Goal: Task Accomplishment & Management: Use online tool/utility

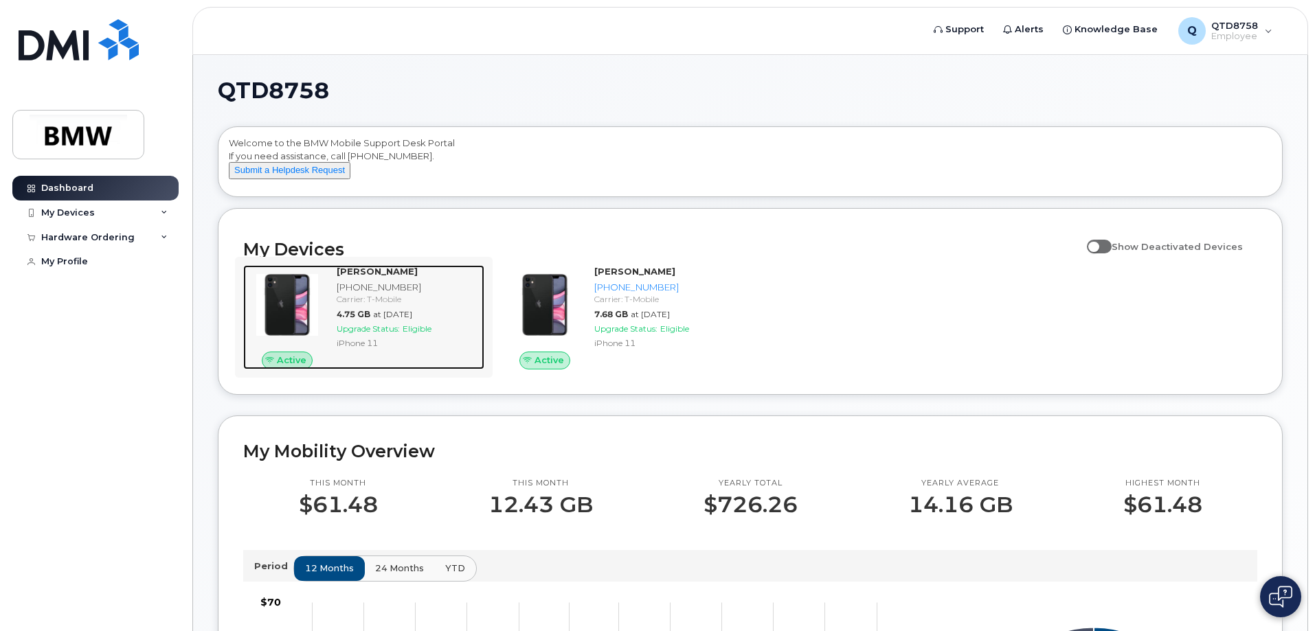
click at [384, 334] on span "Upgrade Status:" at bounding box center [368, 329] width 63 height 10
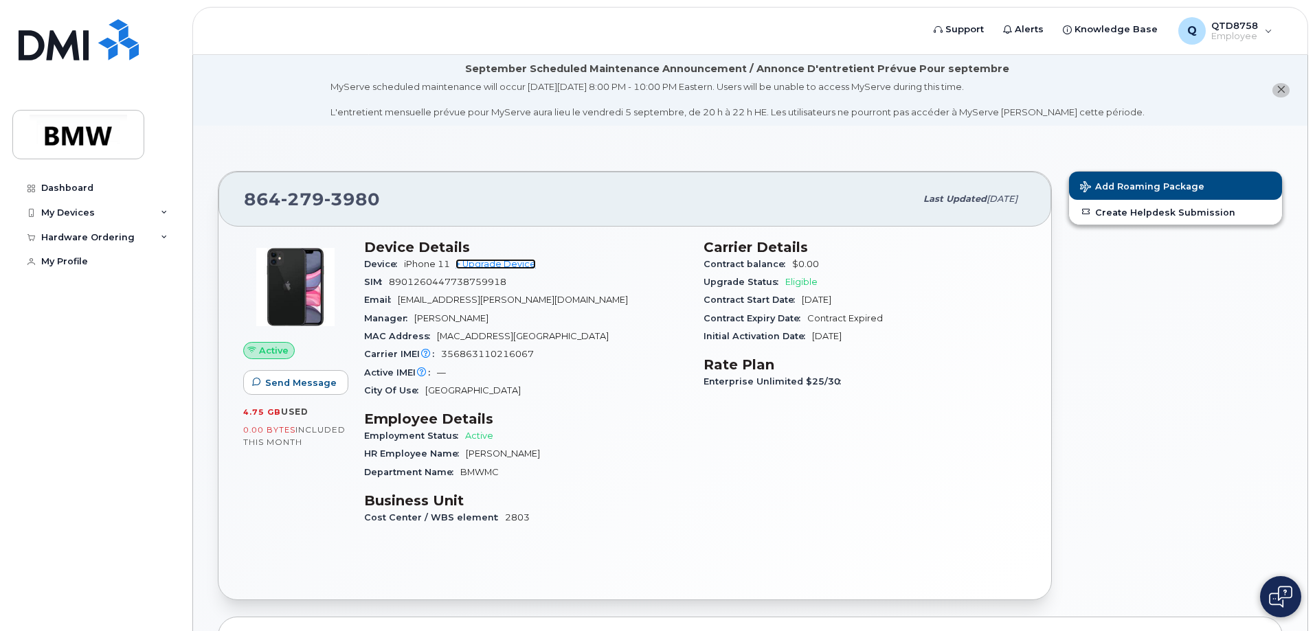
click at [495, 264] on link "+ Upgrade Device" at bounding box center [495, 264] width 80 height 10
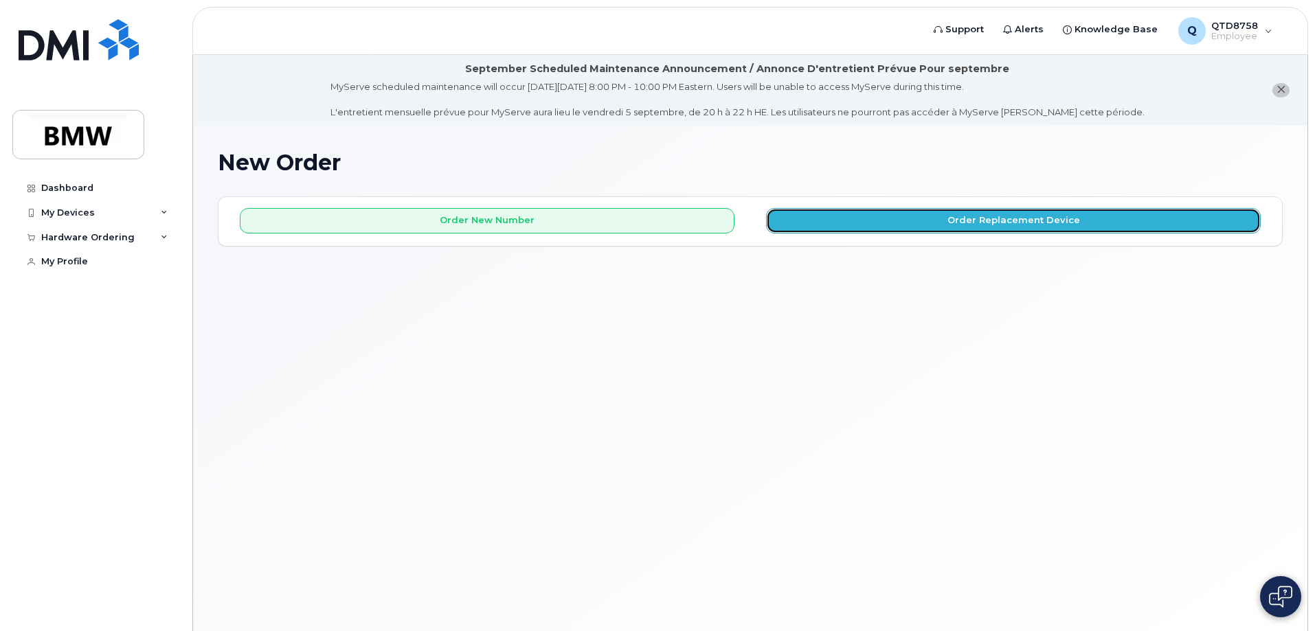
click at [806, 221] on button "Order Replacement Device" at bounding box center [1013, 220] width 495 height 25
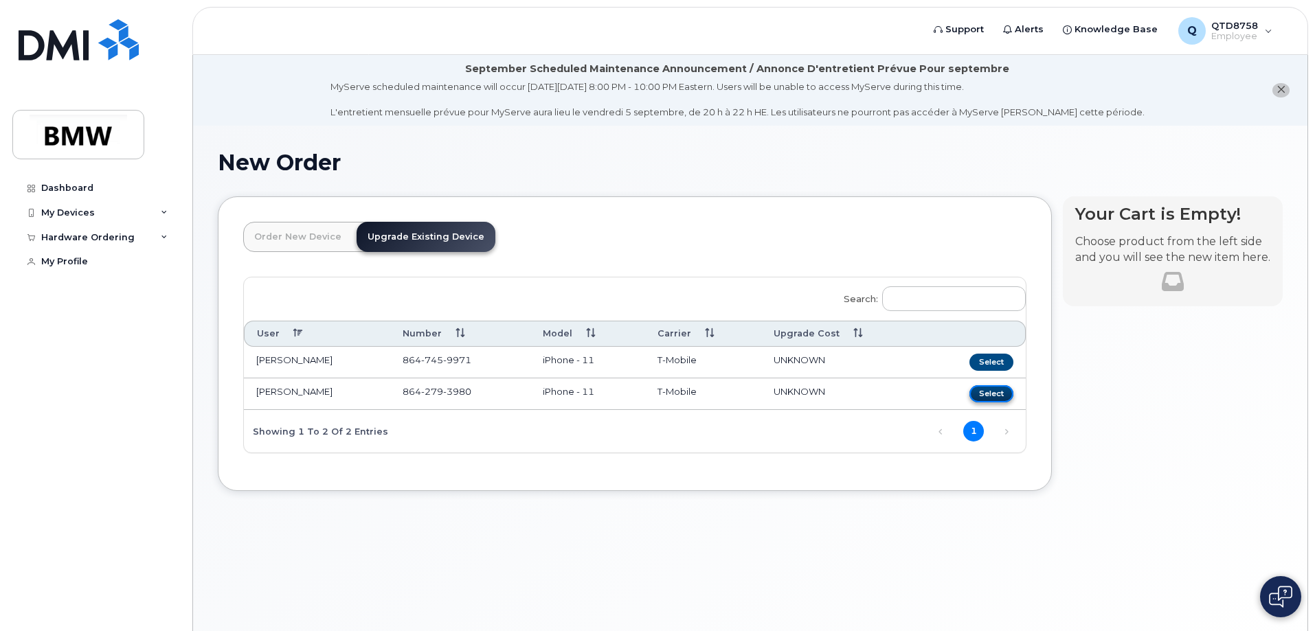
click at [991, 393] on button "Select" at bounding box center [991, 393] width 44 height 17
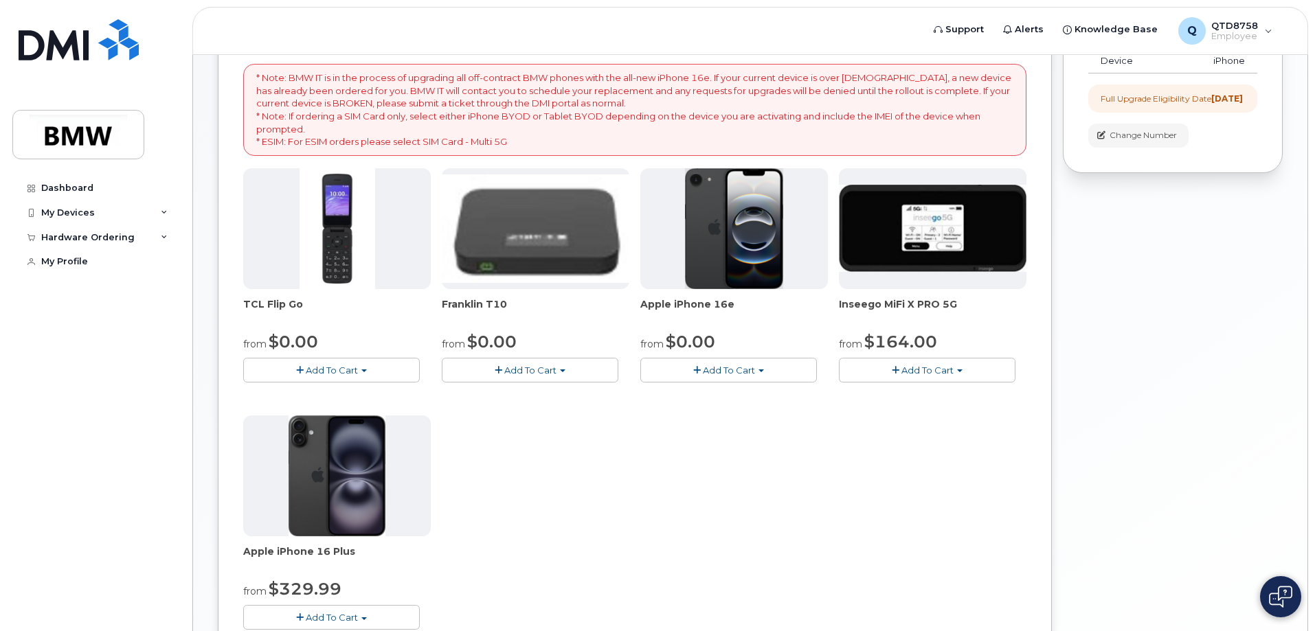
scroll to position [275, 0]
click at [167, 237] on icon at bounding box center [164, 237] width 7 height 7
click at [159, 214] on div "My Devices" at bounding box center [95, 213] width 166 height 25
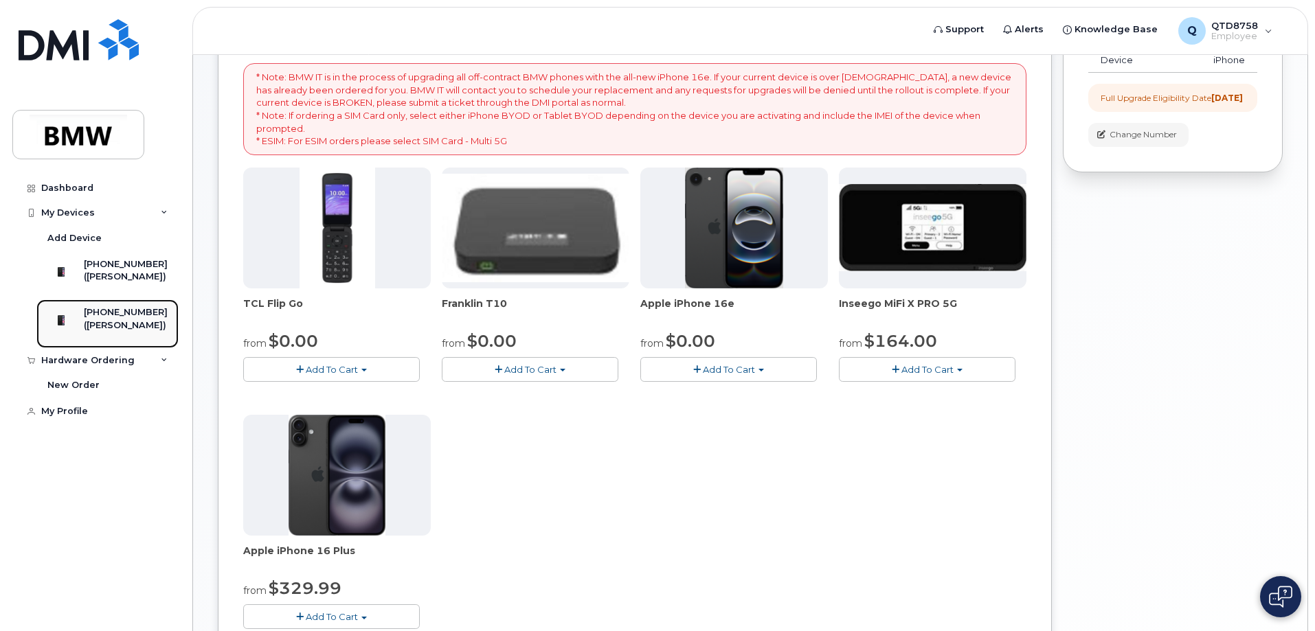
click at [128, 319] on div "[PHONE_NUMBER]" at bounding box center [126, 312] width 84 height 12
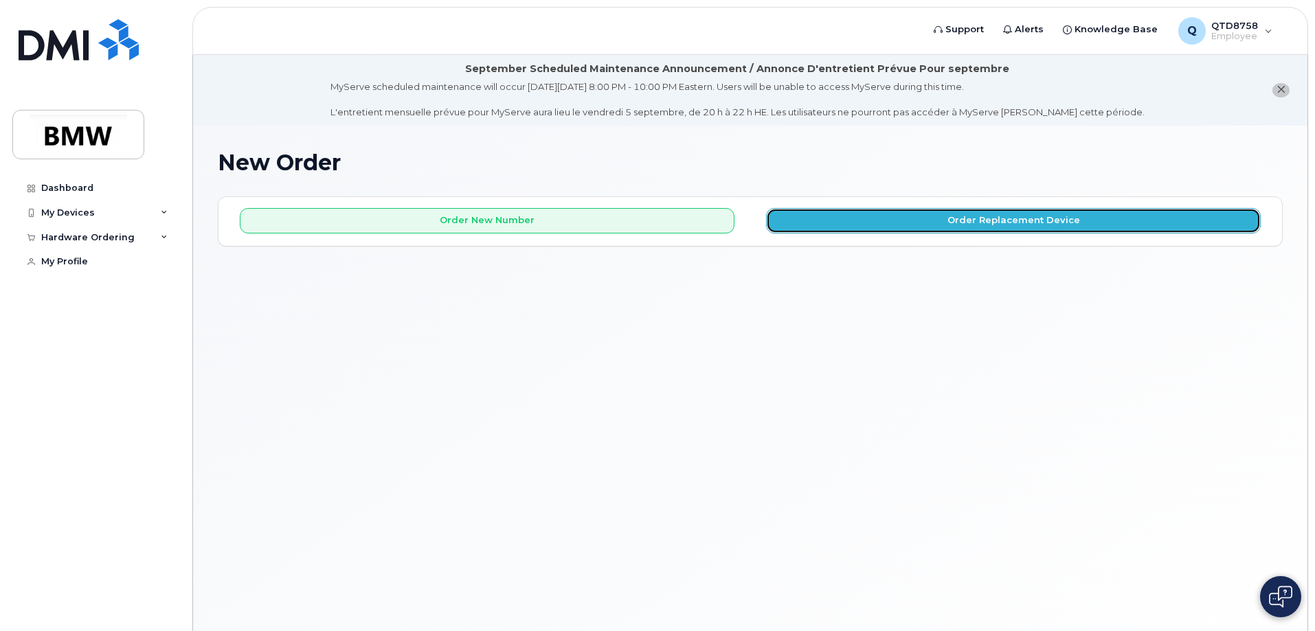
click at [844, 220] on button "Order Replacement Device" at bounding box center [1013, 220] width 495 height 25
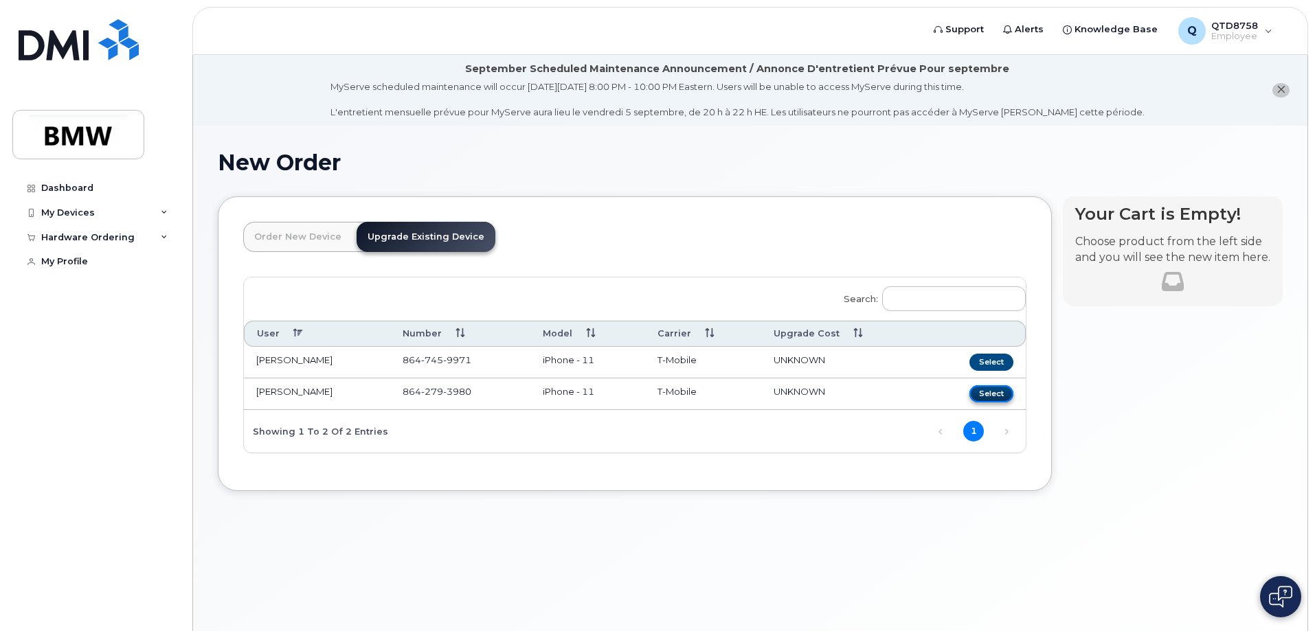
click at [986, 397] on button "Select" at bounding box center [991, 393] width 44 height 17
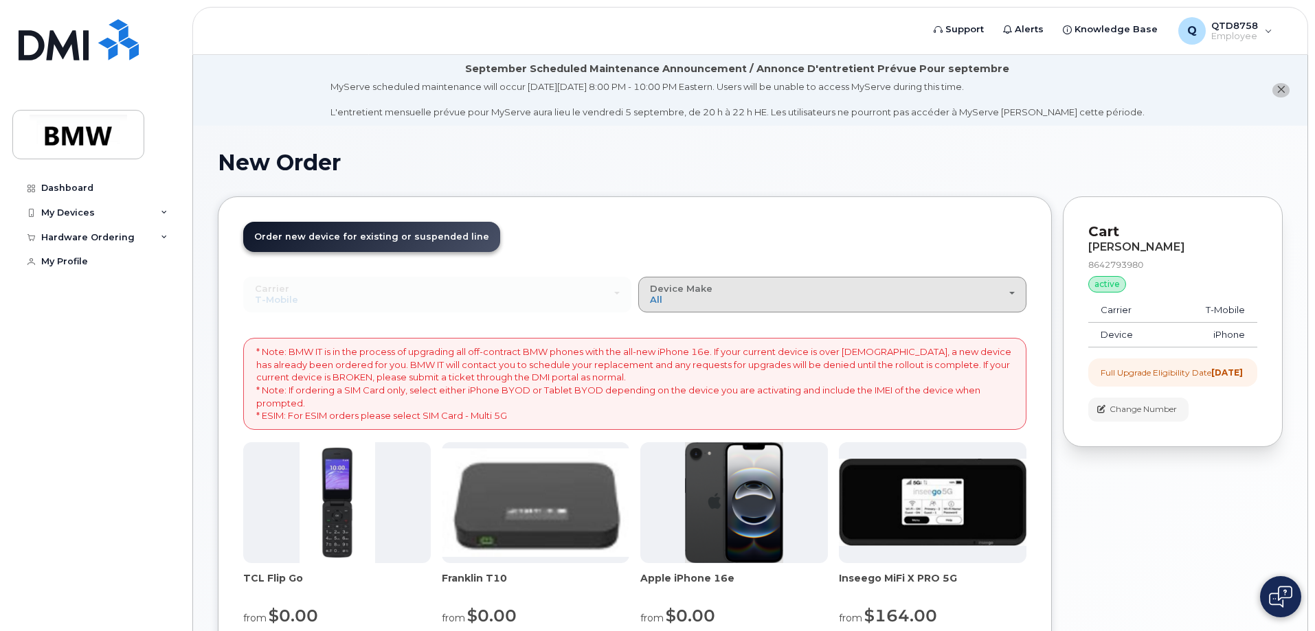
click at [758, 294] on div "Device Make All Cell Phone iPhone Modem" at bounding box center [832, 294] width 365 height 21
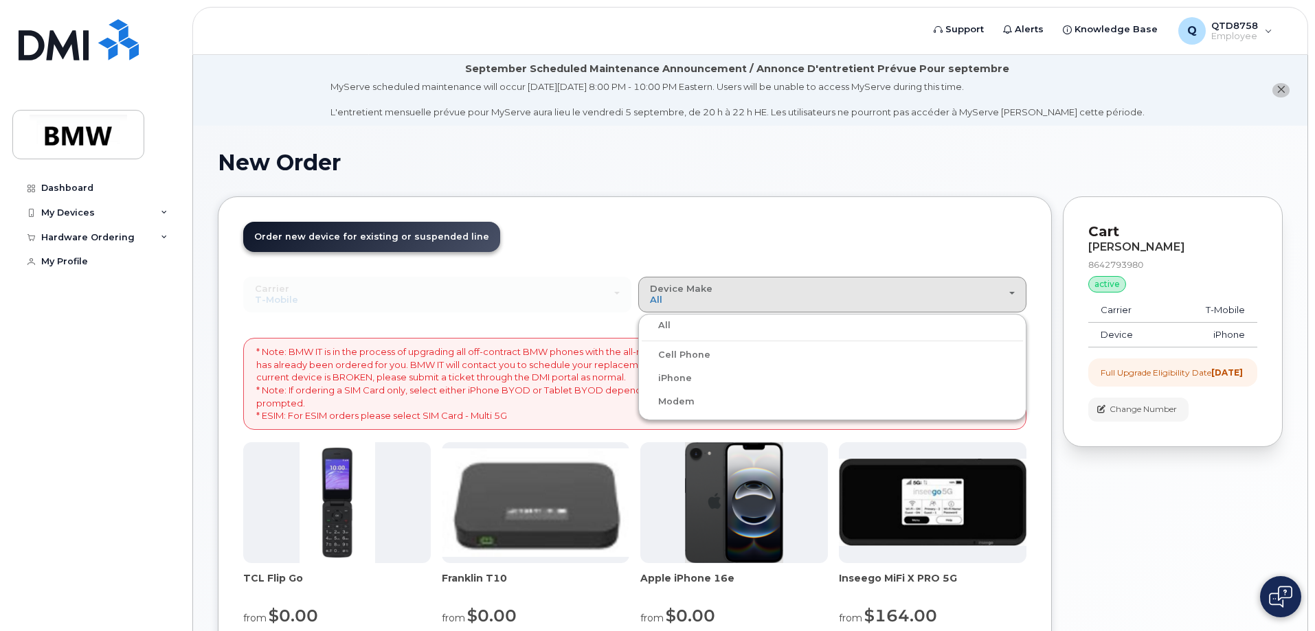
click at [671, 376] on label "iPhone" at bounding box center [667, 378] width 50 height 16
click at [0, 0] on input "iPhone" at bounding box center [0, 0] width 0 height 0
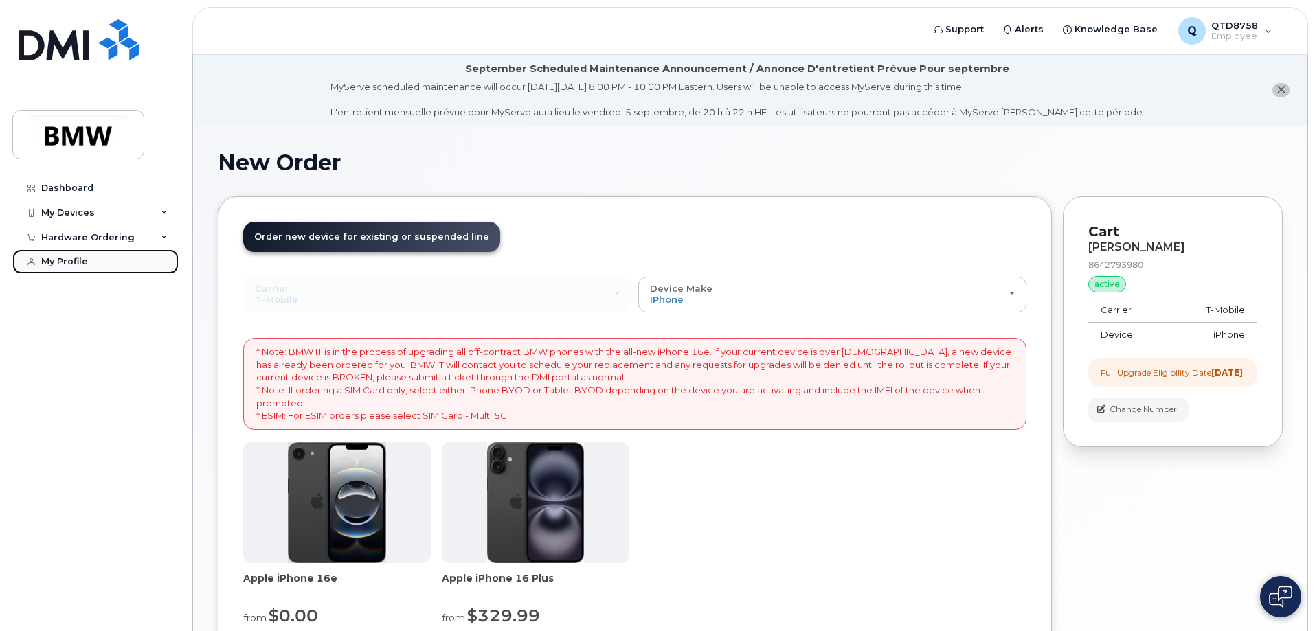
click at [67, 269] on link "My Profile" at bounding box center [95, 261] width 166 height 25
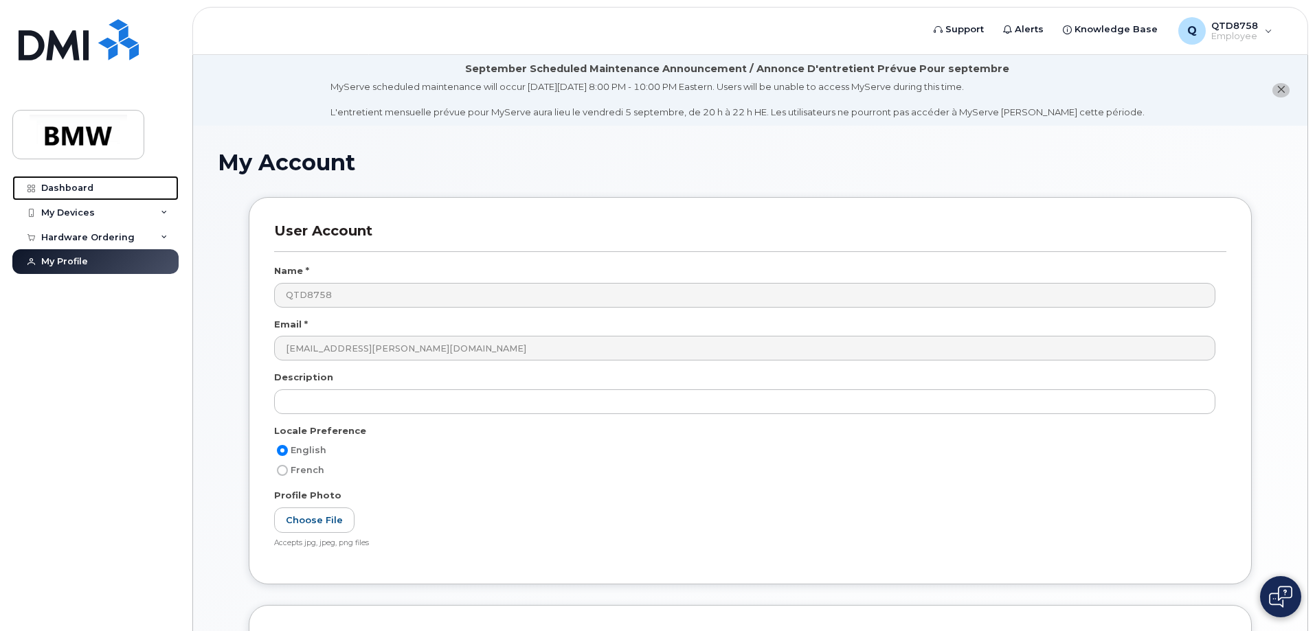
drag, startPoint x: 98, startPoint y: 184, endPoint x: 210, endPoint y: 245, distance: 126.6
click at [98, 185] on link "Dashboard" at bounding box center [95, 188] width 166 height 25
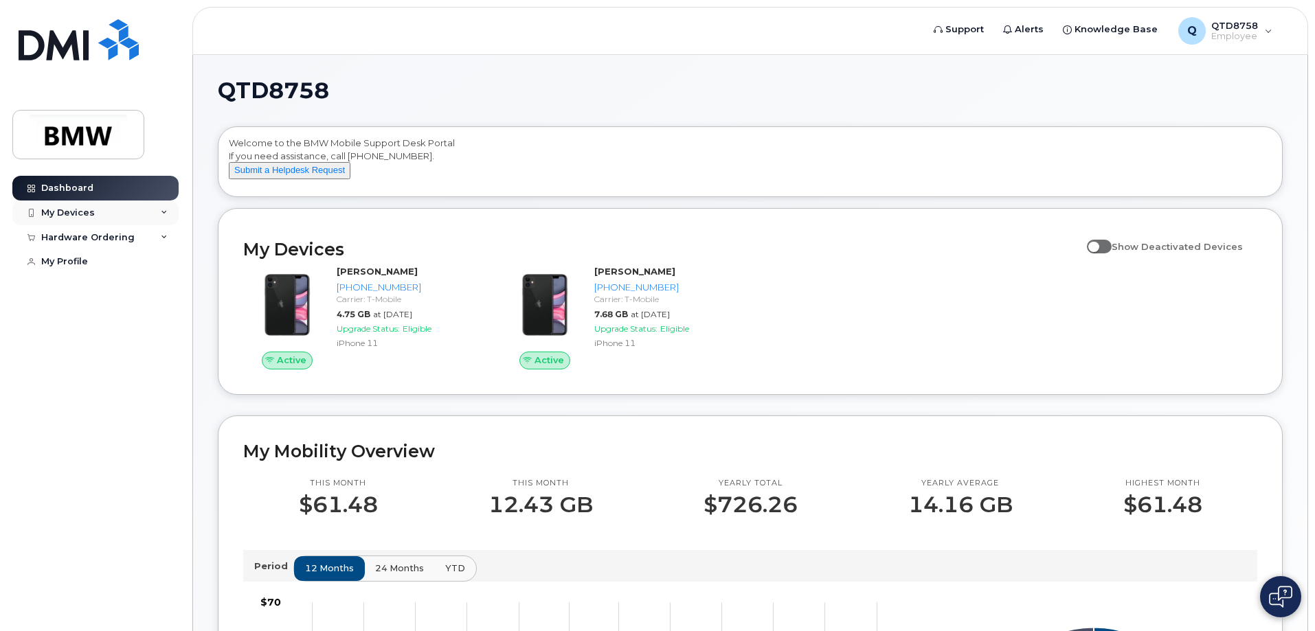
click at [81, 222] on div "My Devices" at bounding box center [95, 213] width 166 height 25
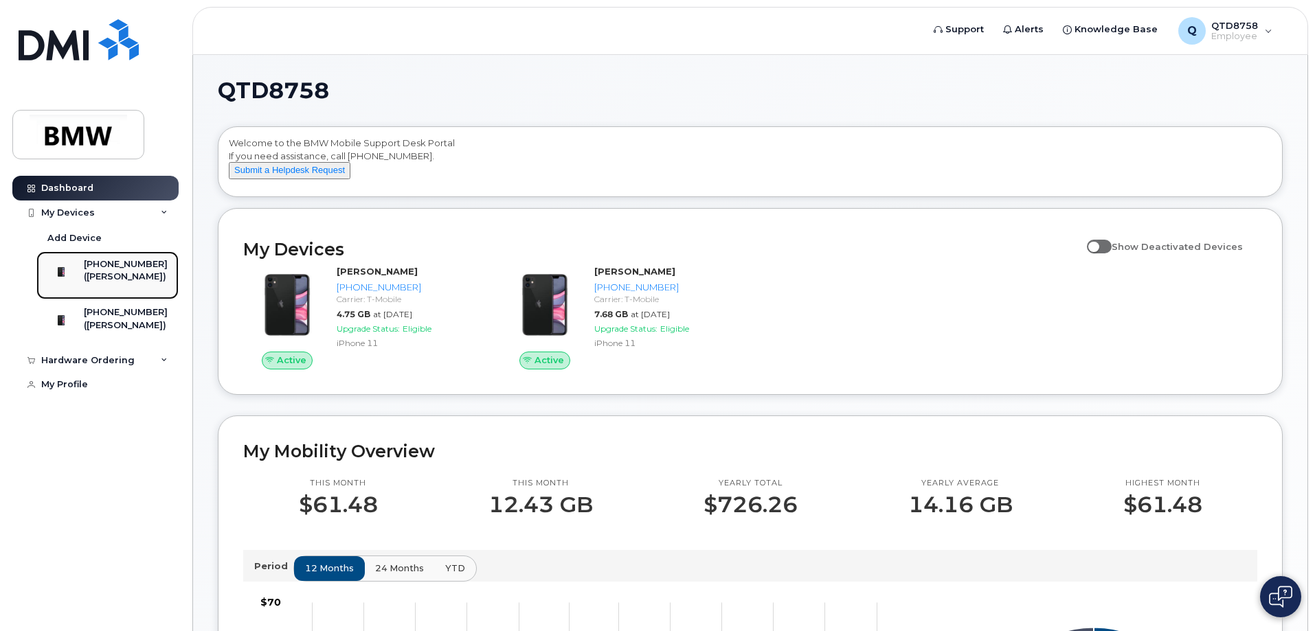
click at [132, 281] on div "([PERSON_NAME])" at bounding box center [126, 277] width 84 height 12
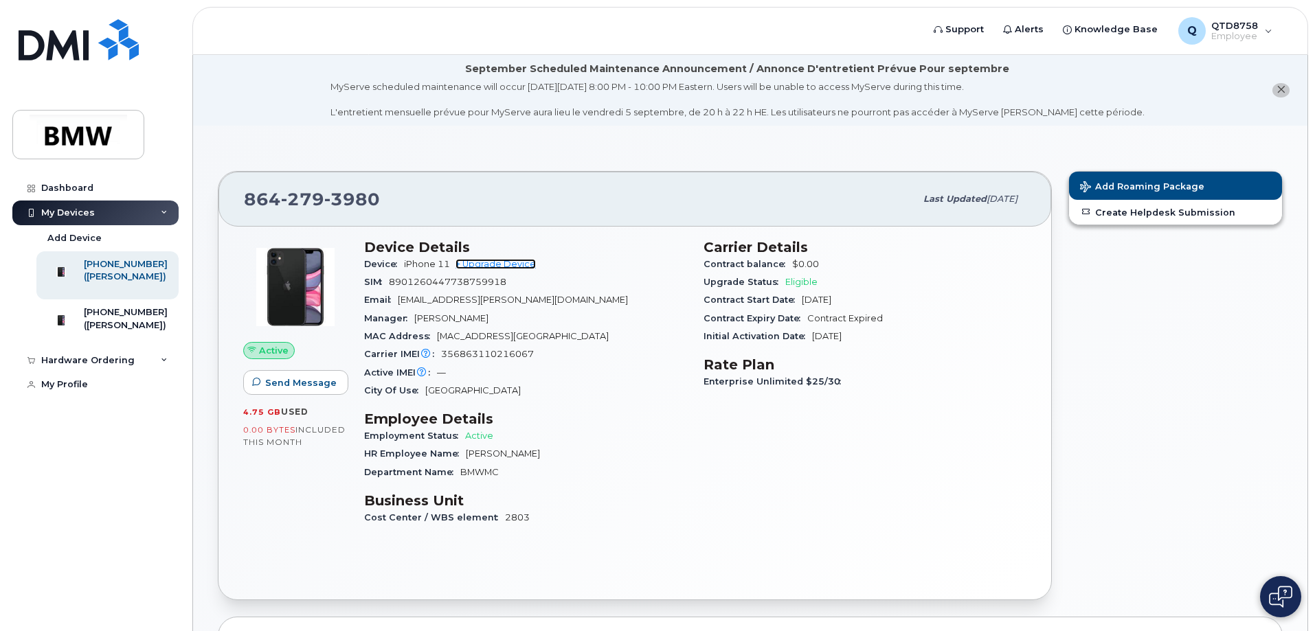
click at [519, 265] on link "+ Upgrade Device" at bounding box center [495, 264] width 80 height 10
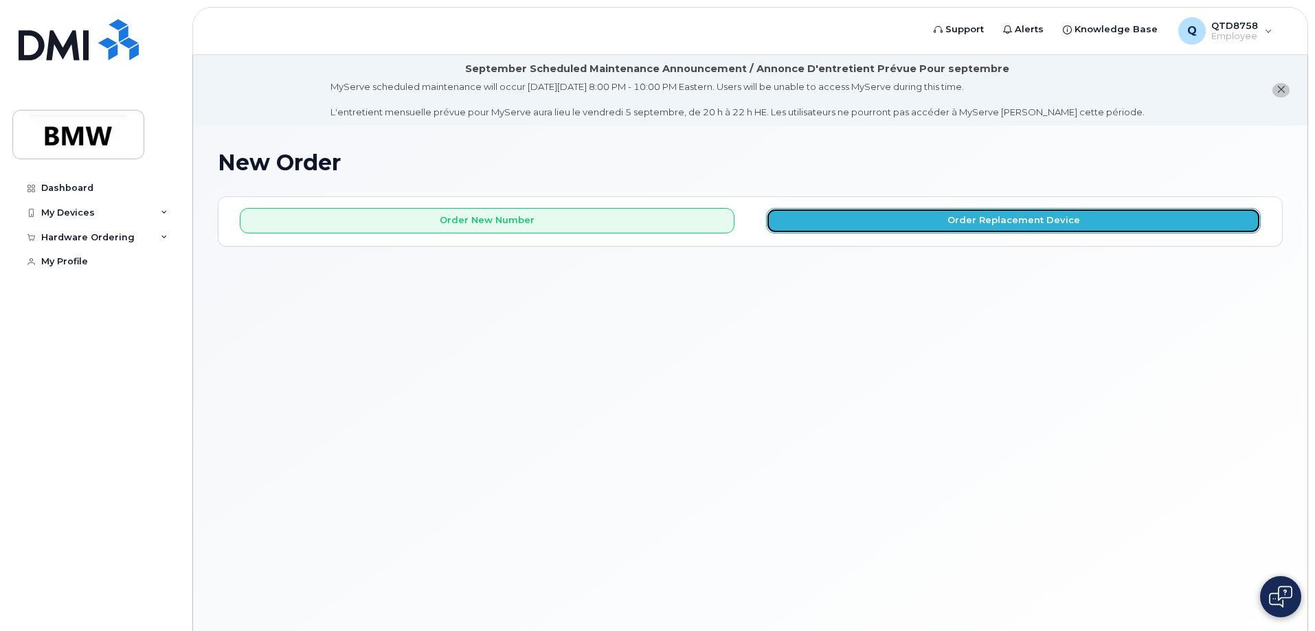
click at [883, 232] on button "Order Replacement Device" at bounding box center [1013, 220] width 495 height 25
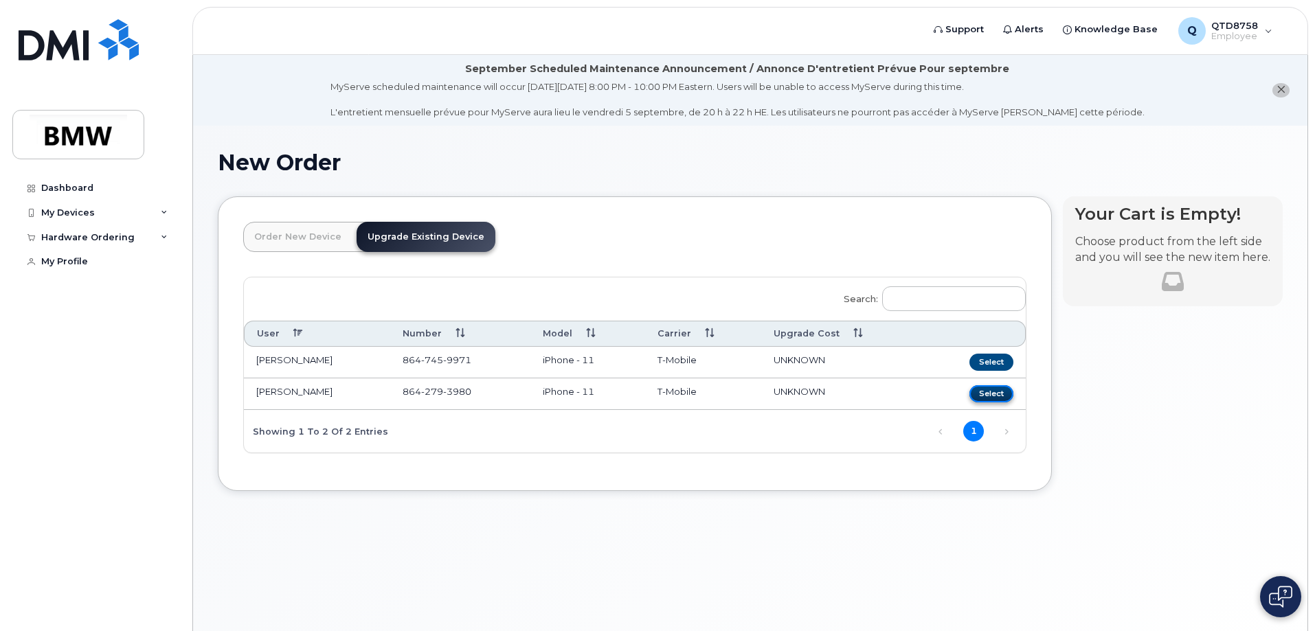
click at [996, 395] on button "Select" at bounding box center [991, 393] width 44 height 17
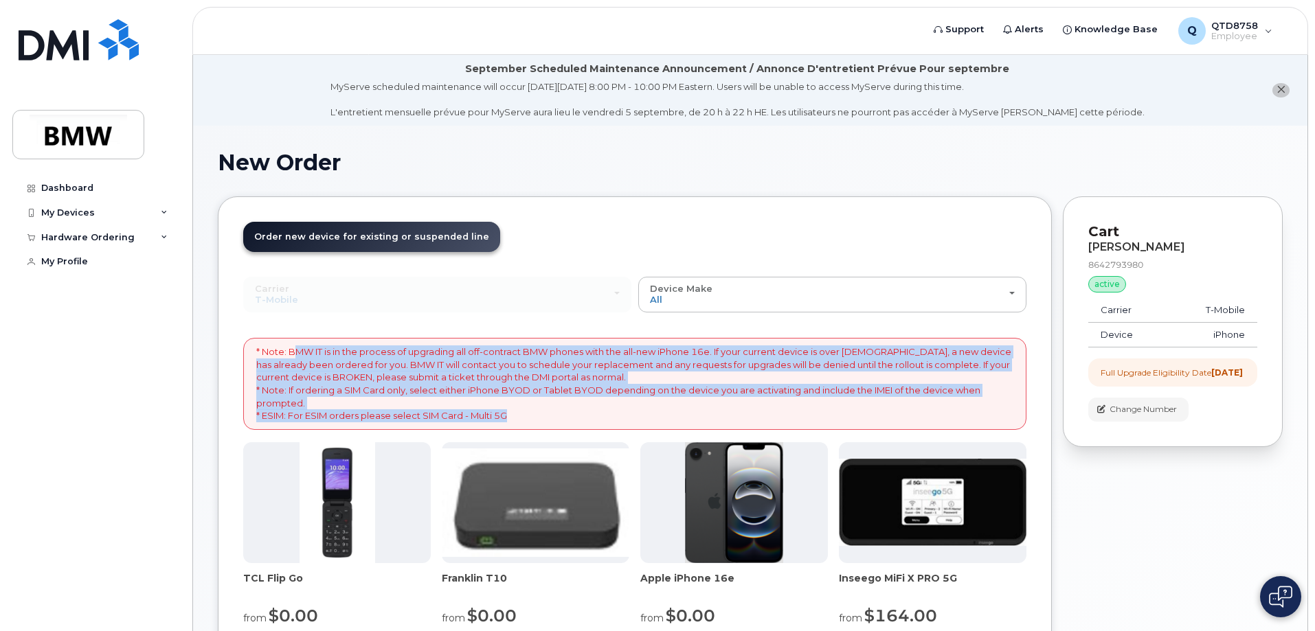
drag, startPoint x: 293, startPoint y: 359, endPoint x: 747, endPoint y: 421, distance: 458.2
click at [747, 421] on p "* Note: BMW IT is in the process of upgrading all off-contract BMW phones with …" at bounding box center [634, 384] width 757 height 76
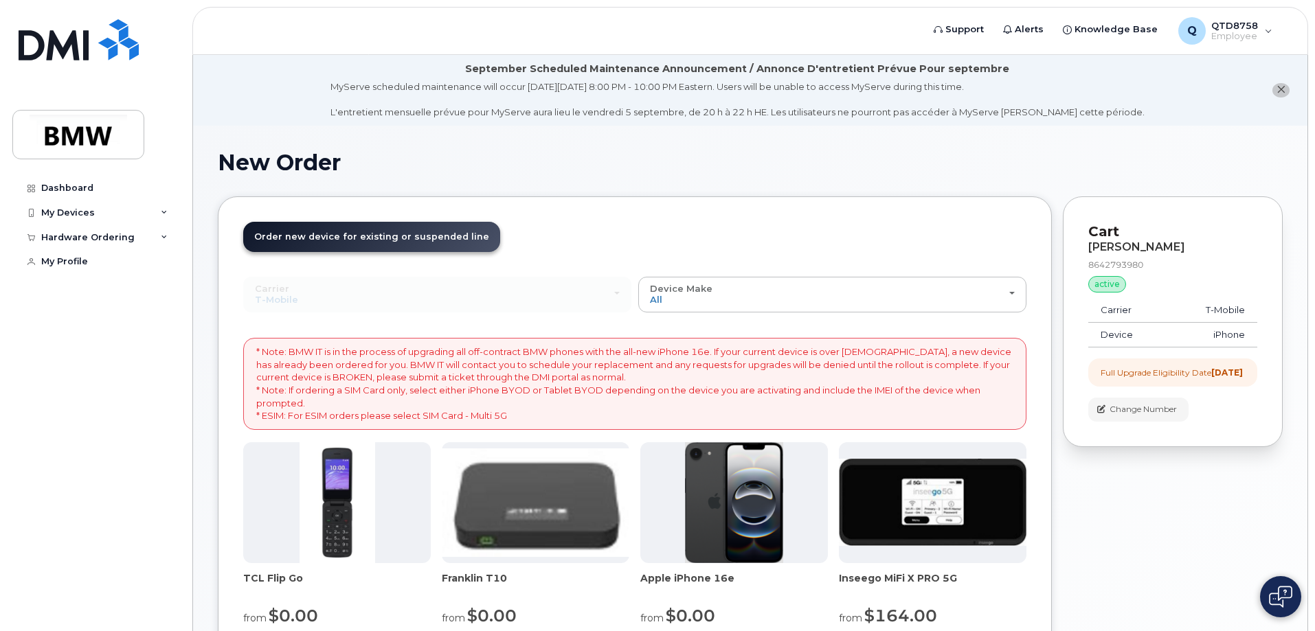
click at [589, 240] on header "Order New Device Upgrade Existing Device Order new device and new line Order ne…" at bounding box center [634, 249] width 783 height 55
